Goal: Check status: Check status

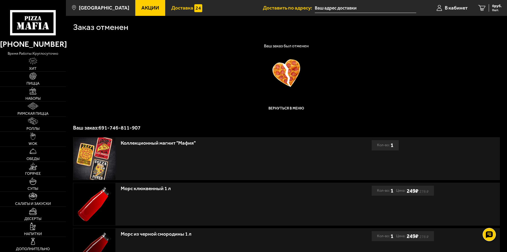
click at [178, 5] on span "Доставка" at bounding box center [182, 7] width 22 height 5
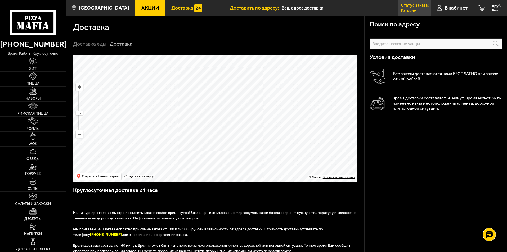
click at [413, 7] on p "Статус заказа:" at bounding box center [415, 5] width 28 height 4
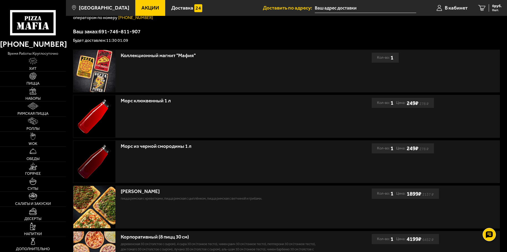
scroll to position [172, 0]
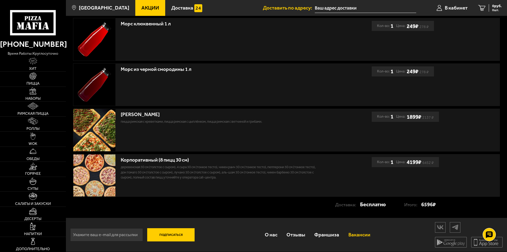
click at [365, 232] on link "Вакансии" at bounding box center [359, 234] width 31 height 17
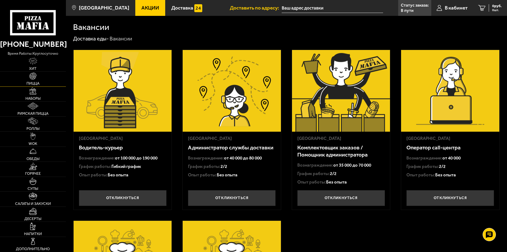
click at [32, 80] on img at bounding box center [32, 76] width 7 height 7
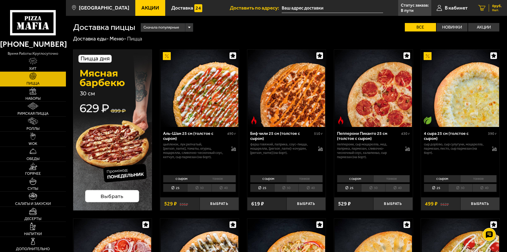
click at [485, 8] on icon at bounding box center [481, 8] width 7 height 6
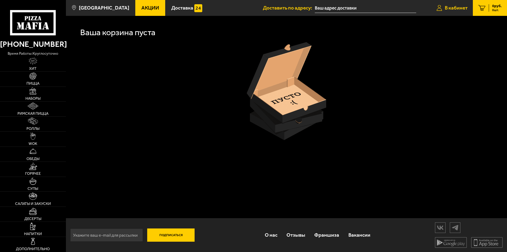
click at [455, 4] on link "В кабинет" at bounding box center [452, 8] width 42 height 16
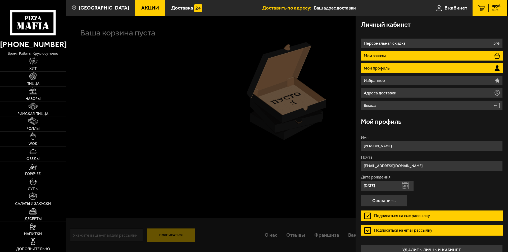
click at [373, 55] on p "Мои заказы" at bounding box center [375, 56] width 23 height 4
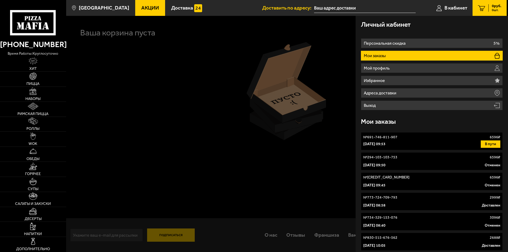
click at [379, 137] on p "№ 691-746-811-907" at bounding box center [380, 137] width 34 height 5
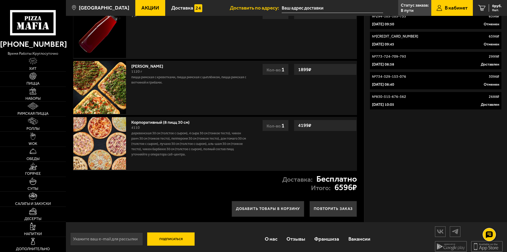
scroll to position [146, 0]
